Goal: Task Accomplishment & Management: Complete application form

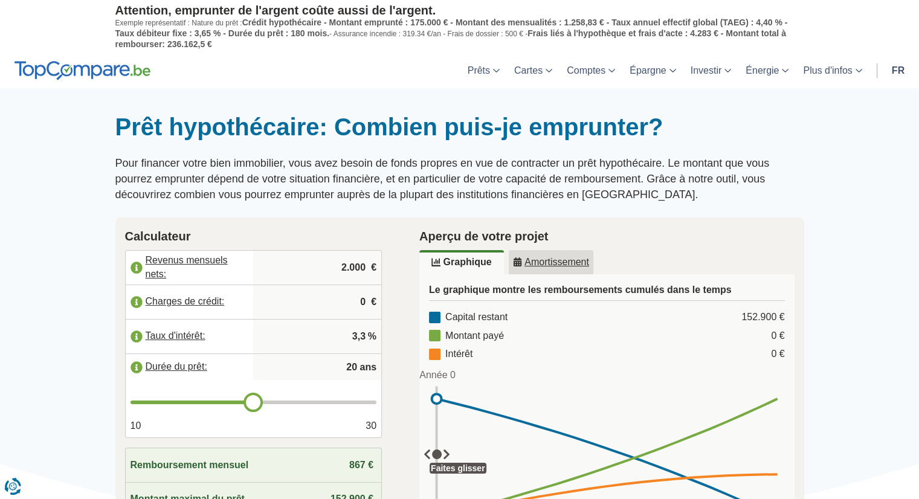
click at [201, 255] on label "Revenus mensuels nets:" at bounding box center [190, 267] width 128 height 27
click at [352, 262] on input "2.000" at bounding box center [317, 267] width 118 height 33
type input "2.600"
click at [774, 194] on p "Pour financer votre bien immobilier, vous avez besoin de fonds propres en vue d…" at bounding box center [459, 179] width 689 height 47
click at [353, 365] on input "20" at bounding box center [317, 367] width 118 height 24
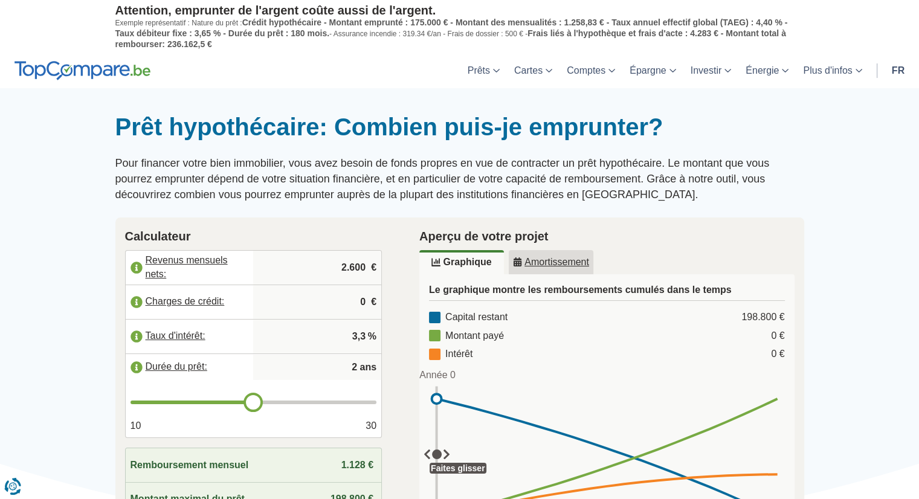
type input "25"
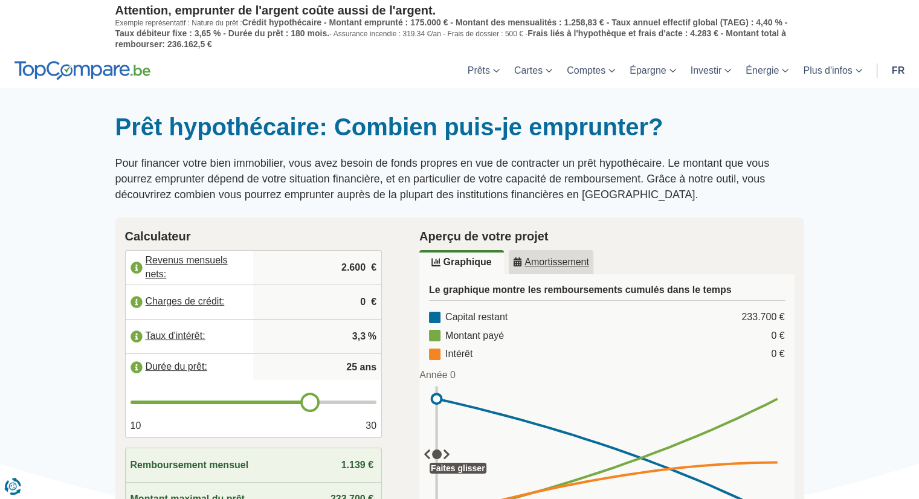
type input "25"
click at [673, 201] on p "Pour financer votre bien immobilier, vous avez besoin de fonds propres en vue d…" at bounding box center [459, 179] width 689 height 47
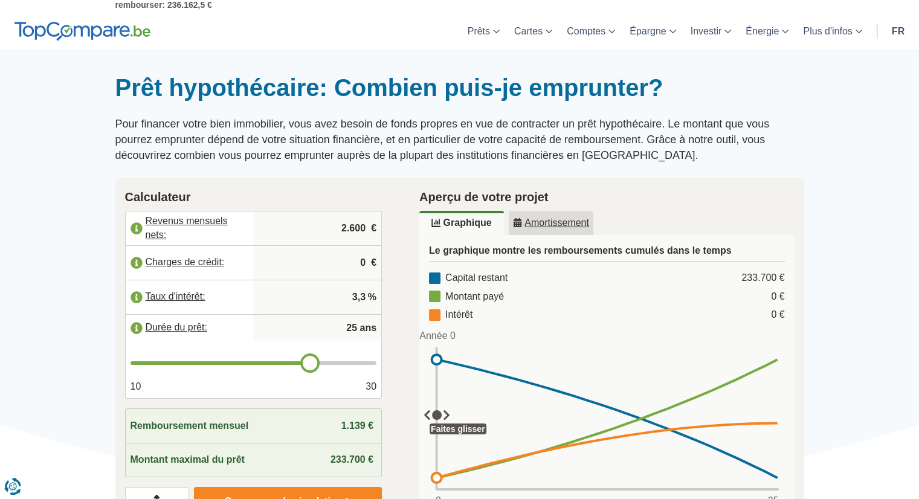
scroll to position [121, 0]
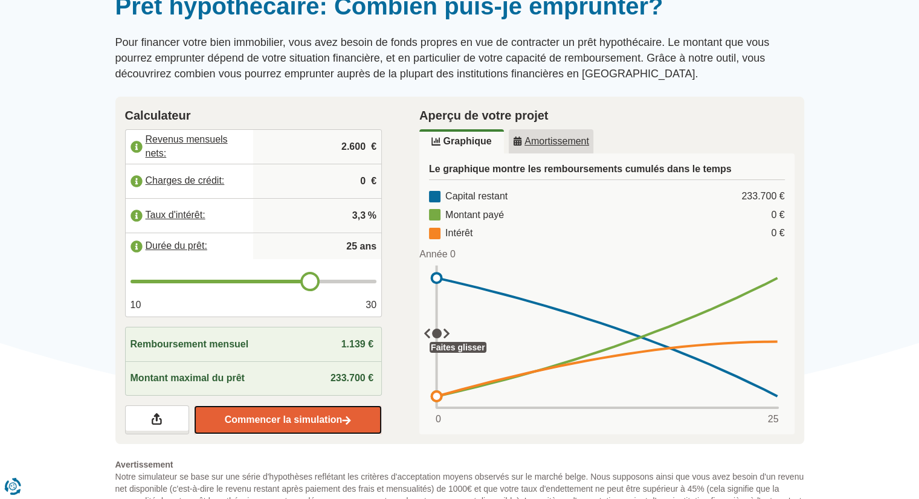
click at [303, 416] on link "Commencer la simulation" at bounding box center [288, 419] width 188 height 29
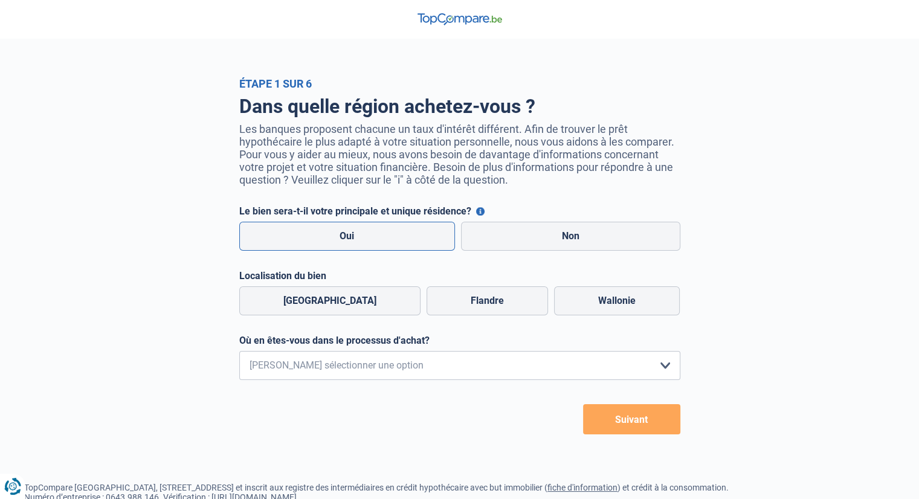
click at [365, 242] on label "Oui" at bounding box center [347, 236] width 216 height 29
click at [365, 242] on input "Oui" at bounding box center [347, 236] width 216 height 29
radio input "true"
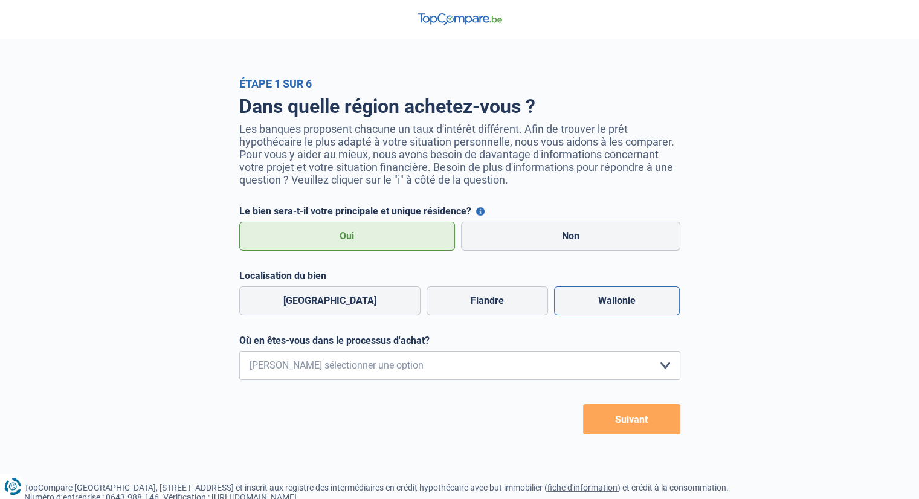
click at [599, 303] on label "Wallonie" at bounding box center [617, 300] width 126 height 29
click at [599, 303] on input "Wallonie" at bounding box center [617, 300] width 126 height 29
radio input "true"
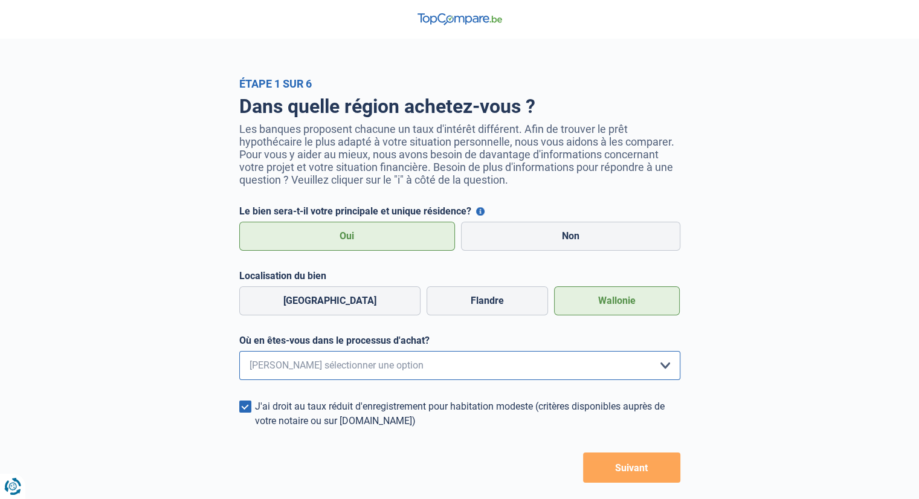
click at [671, 368] on select "Je me renseigne juste car je n'ai pas de projet d'achat concret actuellement Je…" at bounding box center [459, 365] width 441 height 29
select select "0"
click at [239, 353] on select "Je me renseigne juste car je n'ai pas de projet d'achat concret actuellement Je…" at bounding box center [459, 365] width 441 height 29
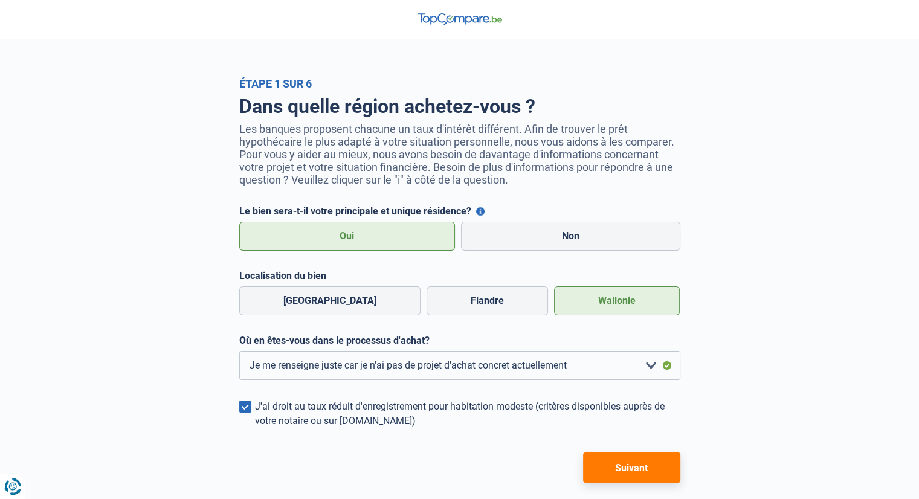
click at [646, 469] on button "Suivant" at bounding box center [631, 467] width 97 height 30
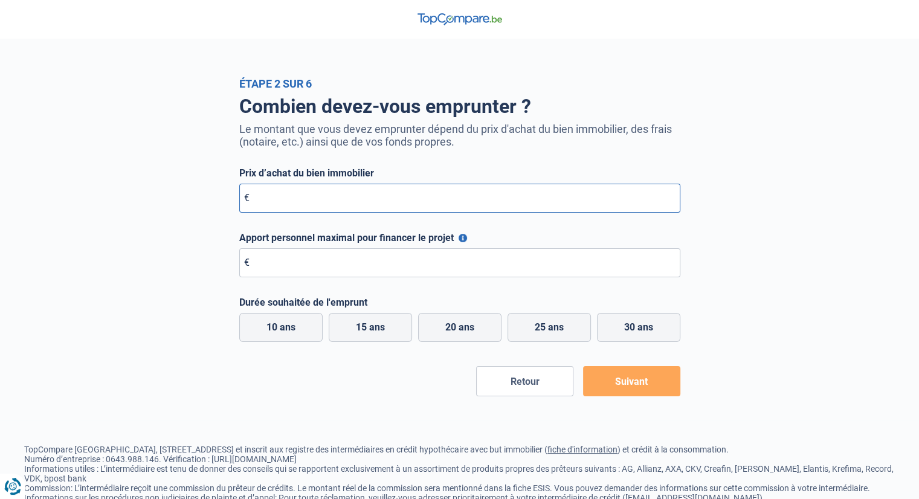
click at [307, 191] on input "Prix d’achat du bien immobilier" at bounding box center [459, 198] width 441 height 29
type input "220.000"
click at [310, 268] on input "Apport personnel maximal pour financer le projet" at bounding box center [459, 262] width 441 height 29
type input "5.000"
click at [549, 329] on label "25 ans" at bounding box center [548, 327] width 83 height 29
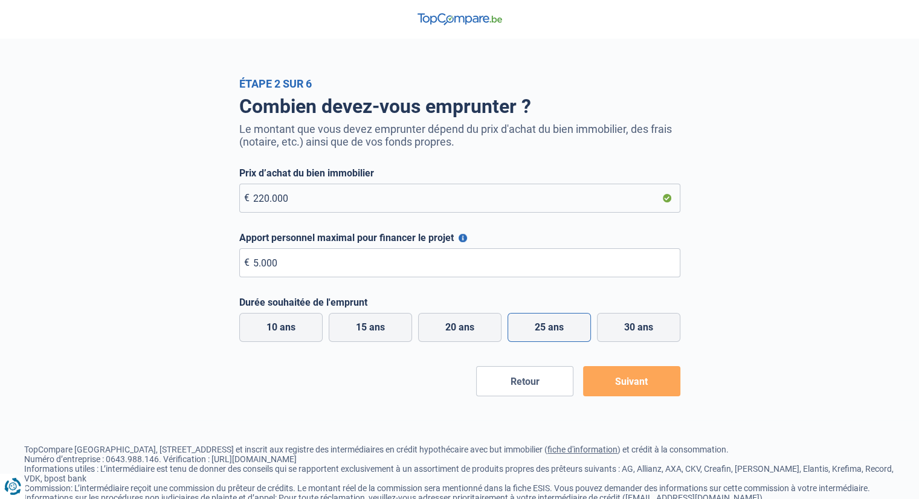
click at [549, 329] on input "25 ans" at bounding box center [548, 327] width 83 height 29
radio input "true"
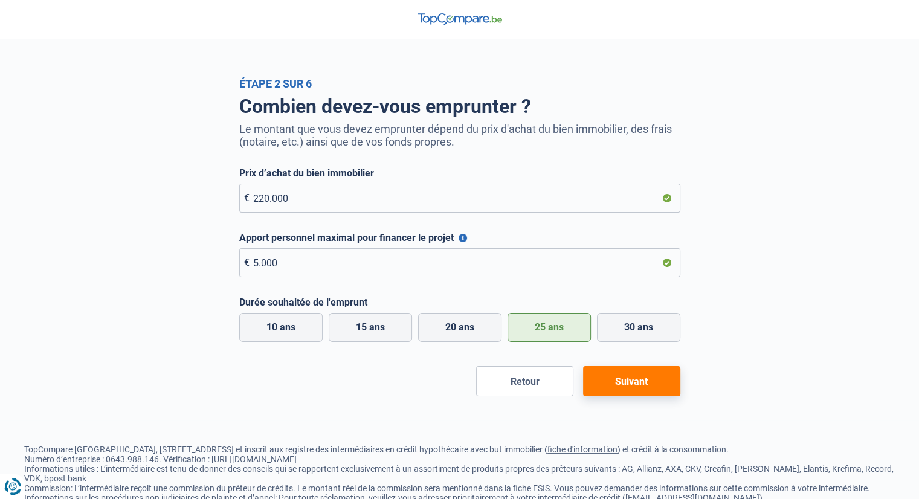
click at [642, 382] on button "Suivant" at bounding box center [631, 381] width 97 height 30
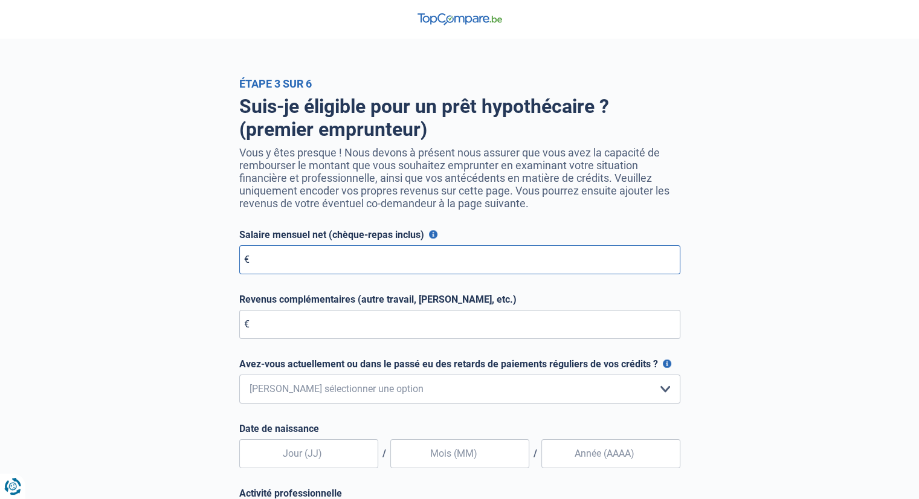
click at [333, 270] on input "Salaire mensuel net (chèque-repas inclus)" at bounding box center [459, 259] width 441 height 29
type input "2.750"
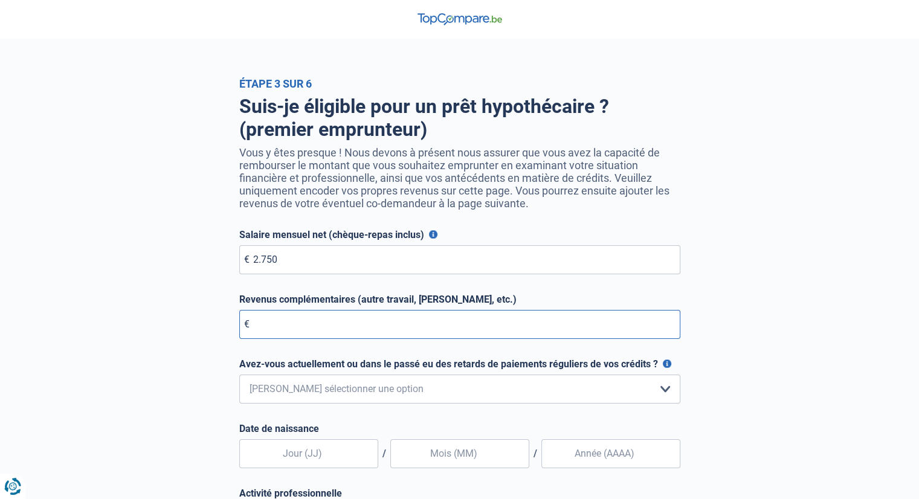
click at [344, 330] on input "Revenus complémentaires (autre travail, loyer, etc.)" at bounding box center [459, 324] width 441 height 29
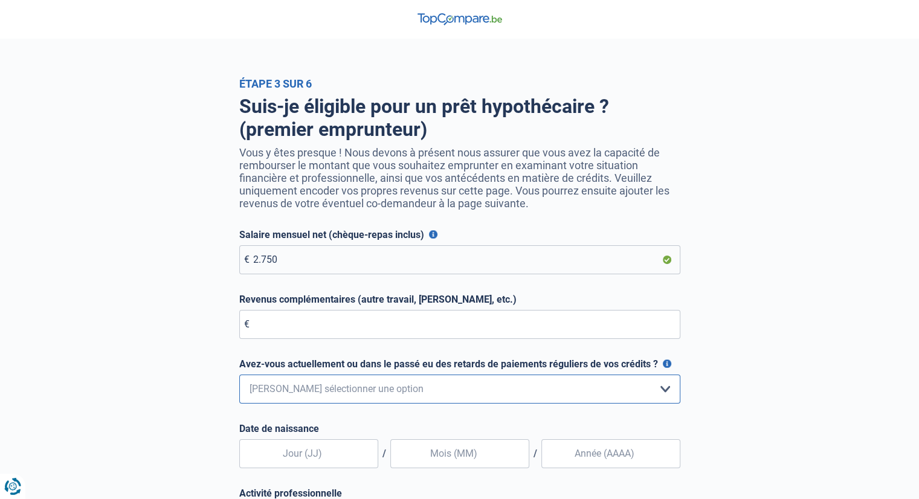
click at [398, 394] on select "Non, jamais Oui mais j'ai tout remboursé il y a moins d'un an Oui mais cela fai…" at bounding box center [459, 388] width 441 height 29
select select "0"
click at [239, 377] on select "Non, jamais Oui mais j'ai tout remboursé il y a moins d'un an Oui mais cela fai…" at bounding box center [459, 388] width 441 height 29
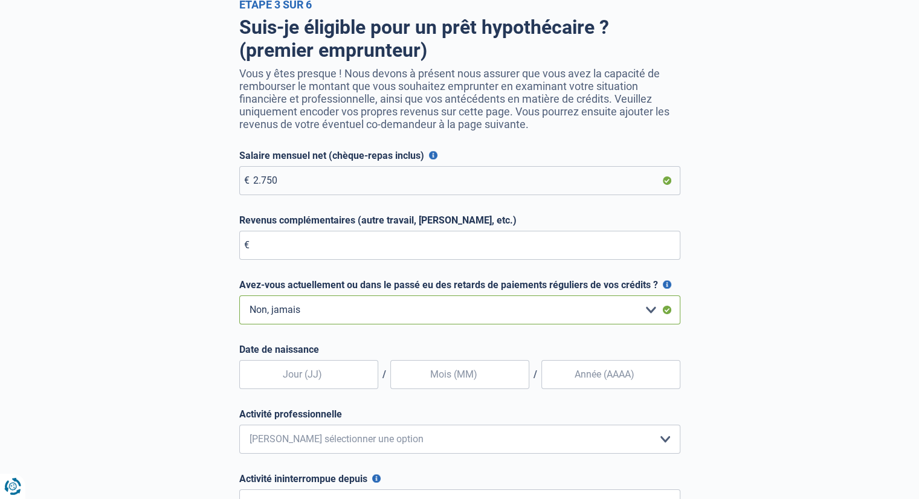
scroll to position [121, 0]
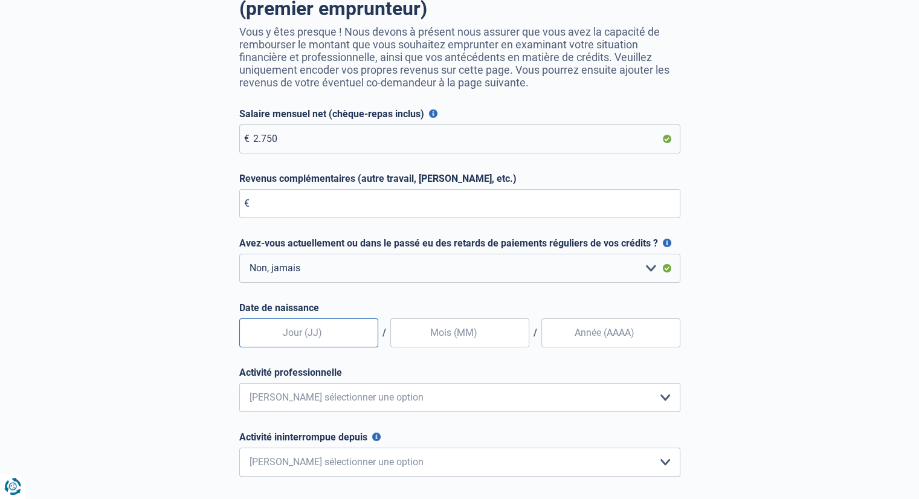
click at [317, 334] on input "text" at bounding box center [308, 332] width 139 height 29
type input "30"
type input "11"
type input "1976"
click at [324, 407] on select "Employé privé Ouvrier Fonctionnaire Indépendant Dirigeant d'entreprise Pensionn…" at bounding box center [459, 397] width 441 height 29
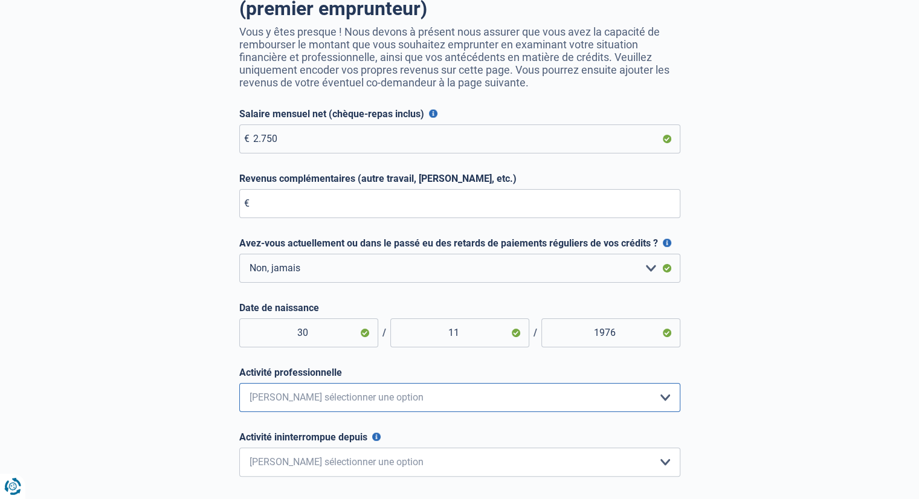
select select "privateEmployee"
click at [239, 385] on select "Employé privé Ouvrier Fonctionnaire Indépendant Dirigeant d'entreprise Pensionn…" at bounding box center [459, 397] width 441 height 29
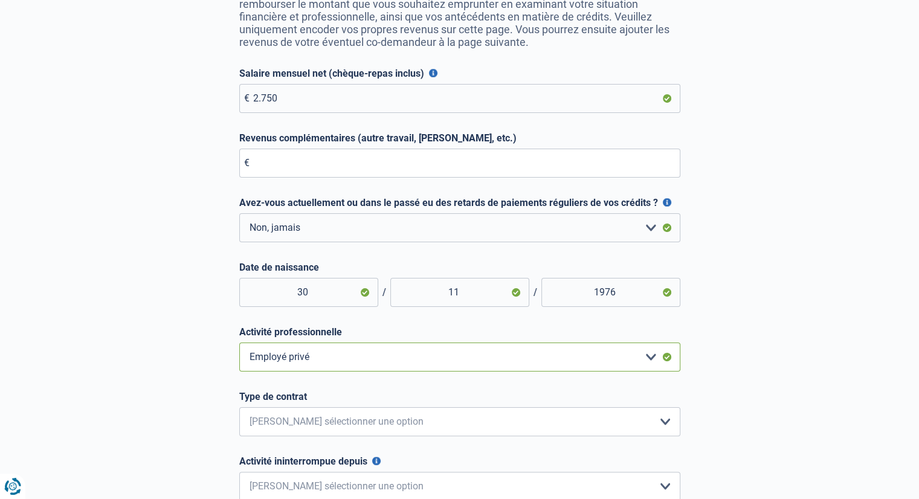
scroll to position [242, 0]
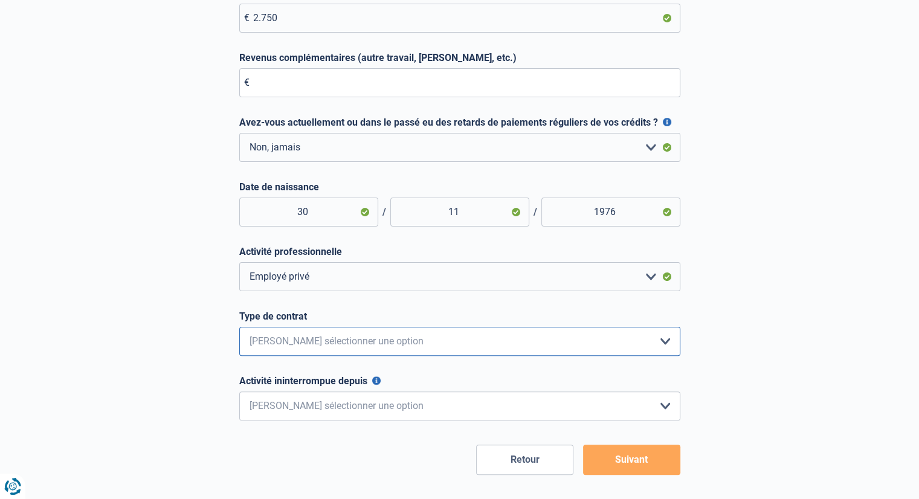
click at [328, 342] on select "Intérimaire Contrat à Durée Indéterminée Contrat à Durée Déterminée Veuillez sé…" at bounding box center [459, 341] width 441 height 29
select select "permanent"
click at [239, 329] on select "Intérimaire Contrat à Durée Indéterminée Contrat à Durée Déterminée Veuillez sé…" at bounding box center [459, 341] width 441 height 29
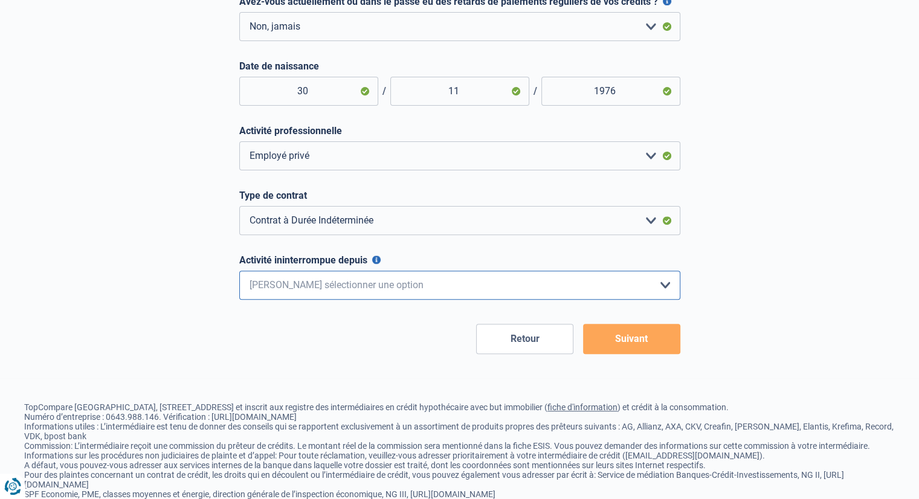
click at [357, 291] on select "< 6 mois 6 - 12 mois 12 - 24 mois 24 - 36 mois > 36 mois Veuillez sélectionner …" at bounding box center [459, 285] width 441 height 29
select select "less6"
click at [239, 273] on select "< 6 mois 6 - 12 mois 12 - 24 mois 24 - 36 mois > 36 mois Veuillez sélectionner …" at bounding box center [459, 285] width 441 height 29
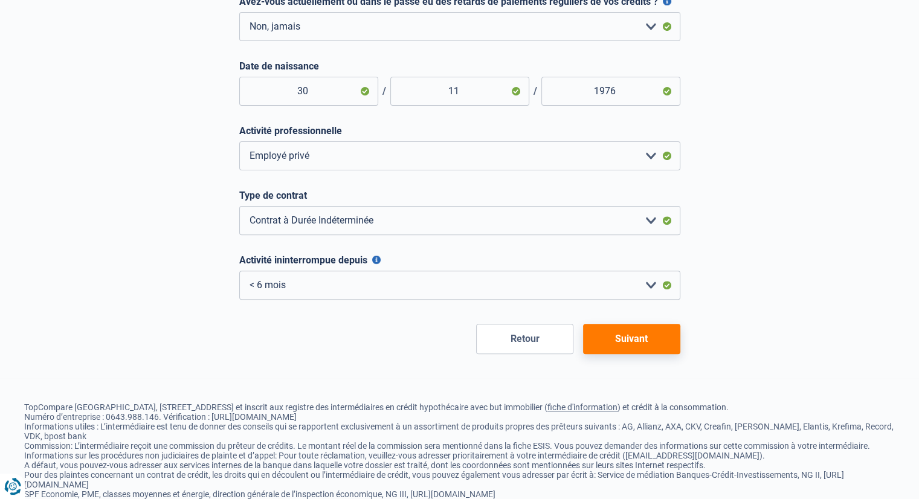
click at [647, 341] on button "Suivant" at bounding box center [631, 339] width 97 height 30
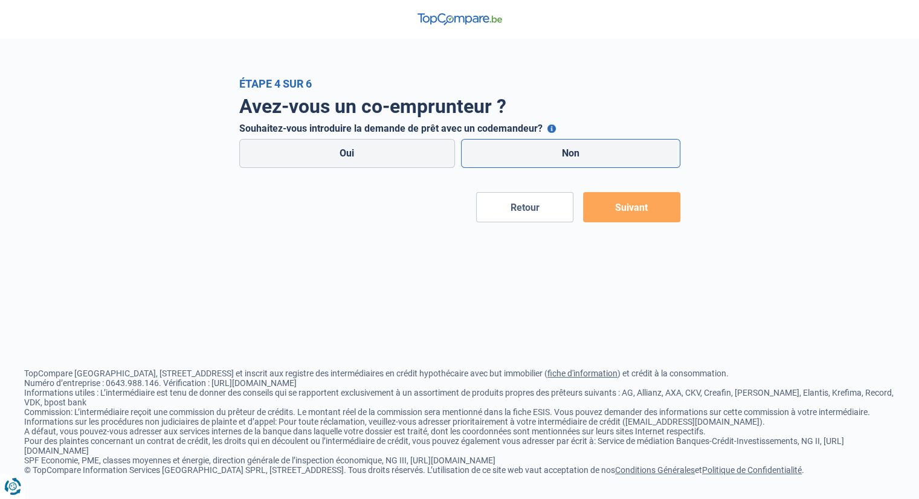
click at [526, 149] on label "Non" at bounding box center [570, 153] width 219 height 29
click at [526, 149] on input "Non" at bounding box center [570, 153] width 219 height 29
radio input "true"
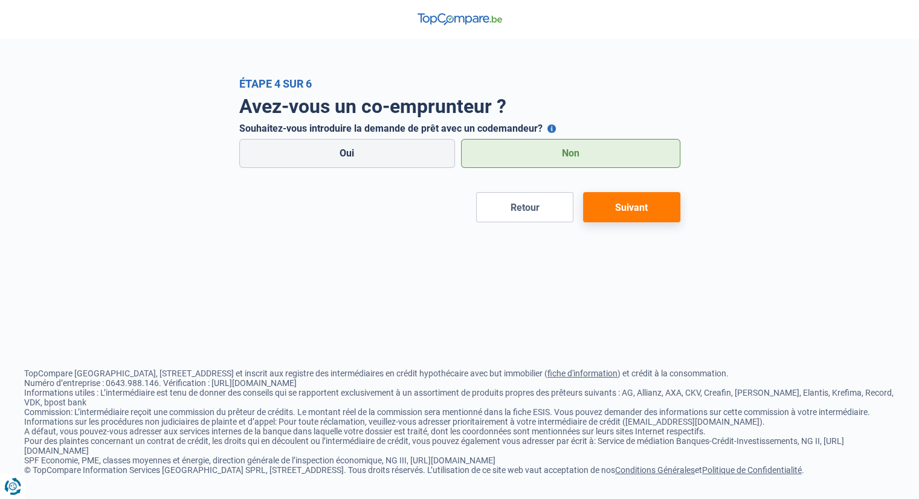
click at [640, 202] on button "Suivant" at bounding box center [631, 207] width 97 height 30
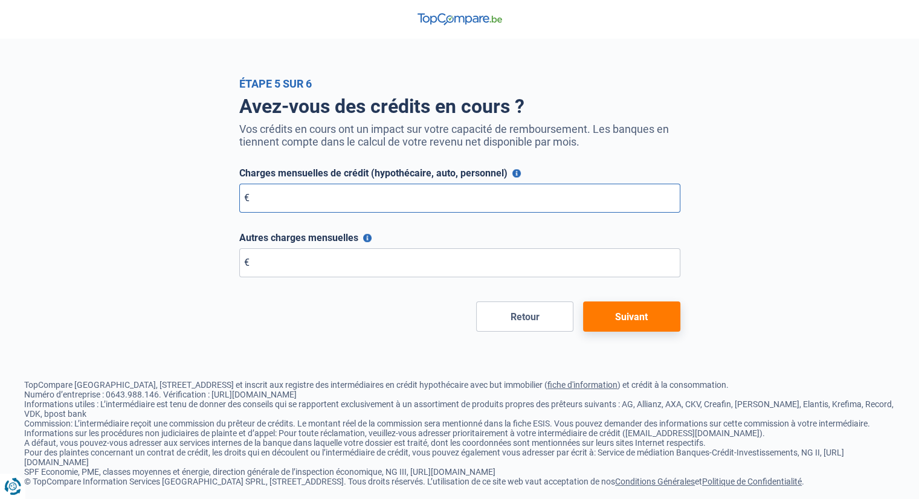
click at [339, 204] on input "Charges mensuelles de crédit (hypothécaire, auto, personnel)" at bounding box center [459, 198] width 441 height 29
type input "0"
click at [301, 253] on input "Autres charges mensuelles" at bounding box center [459, 262] width 441 height 29
type input "0"
click at [633, 315] on button "Suivant" at bounding box center [631, 316] width 97 height 30
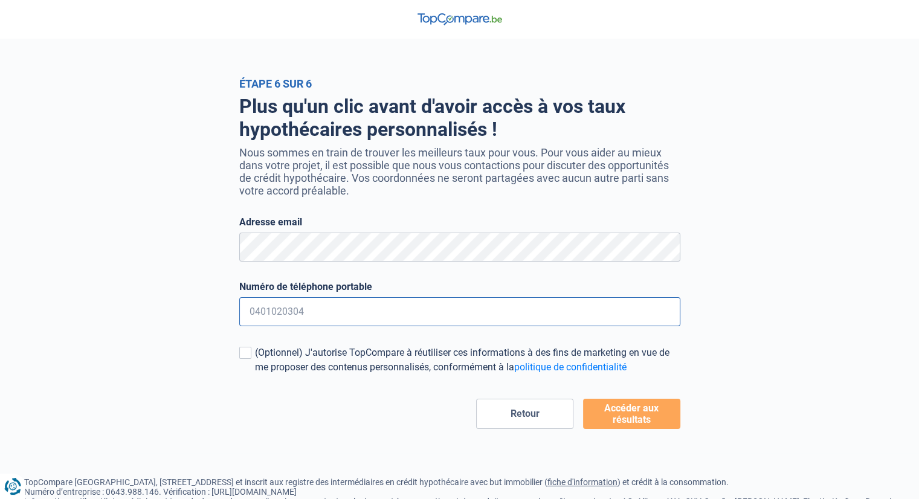
click at [321, 313] on input "Numéro de téléphone portable" at bounding box center [459, 311] width 441 height 29
type input "0473560211"
click at [646, 413] on button "Accéder aux résultats" at bounding box center [631, 414] width 97 height 30
